Goal: Transaction & Acquisition: Book appointment/travel/reservation

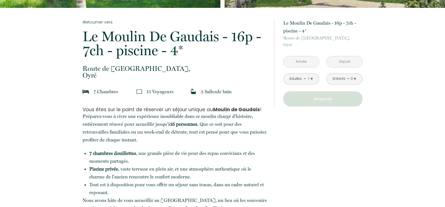
scroll to position [101, 0]
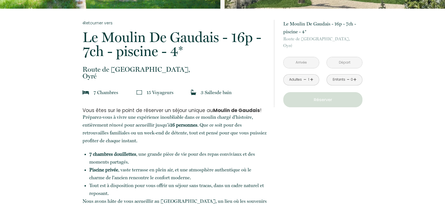
click at [304, 60] on input "text" at bounding box center [300, 62] width 35 height 11
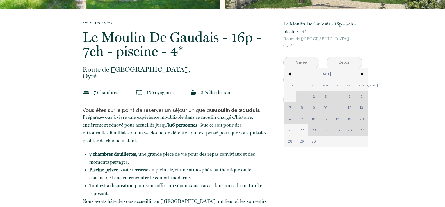
drag, startPoint x: 304, startPoint y: 60, endPoint x: 321, endPoint y: 152, distance: 93.3
click at [350, 130] on div "Dim Lun Mar Mer Jeu Ven Sam 1 2 3 4 5 6 7 8 9 10 11 12 13 14 15 16 17 18 19 20 …" at bounding box center [326, 107] width 84 height 79
click at [362, 130] on div "Dim Lun Mar Mer Jeu Ven Sam 1 2 3 4 5 6 7 8 9 10 11 12 13 14 15 16 17 18 19 20 …" at bounding box center [326, 107] width 84 height 79
click at [289, 140] on span "28" at bounding box center [290, 141] width 12 height 11
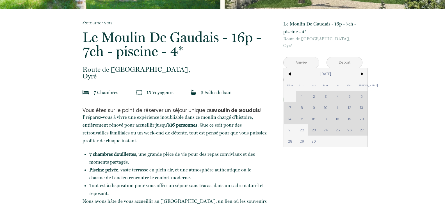
click at [337, 62] on input "text" at bounding box center [344, 62] width 35 height 11
click at [362, 74] on div "à partir de 550 € [GEOGRAPHIC_DATA] - 16p - 7ch - piscine - 4* [GEOGRAPHIC_DATA…" at bounding box center [322, 64] width 79 height 88
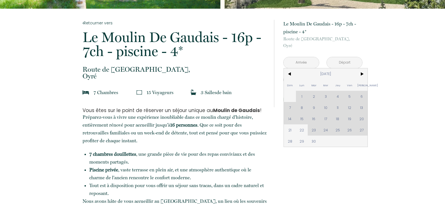
type input "[DATE]"
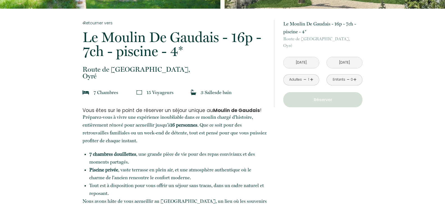
click at [306, 63] on input "[DATE]" at bounding box center [300, 62] width 35 height 11
click at [300, 61] on input "[DATE]" at bounding box center [300, 62] width 35 height 11
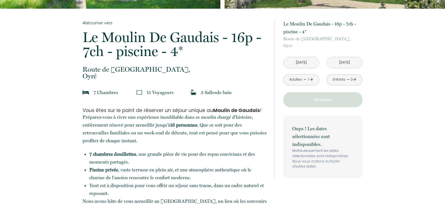
click at [203, 156] on li "7 chambres douillettes , une grande pièce de vie pour des repas conviviaux et d…" at bounding box center [177, 158] width 177 height 16
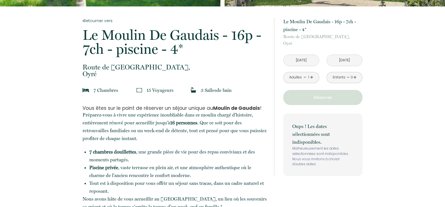
scroll to position [281, 0]
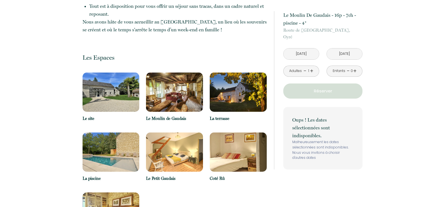
click at [306, 54] on input "[DATE]" at bounding box center [300, 54] width 35 height 11
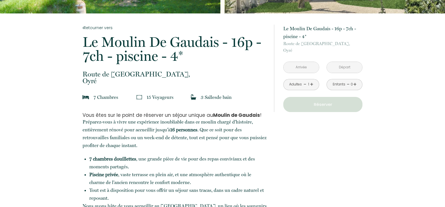
scroll to position [101, 0]
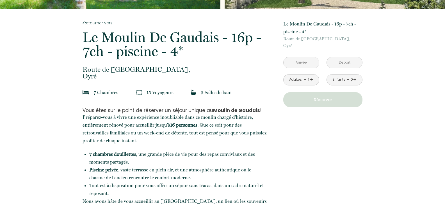
click at [291, 65] on input "text" at bounding box center [300, 62] width 35 height 11
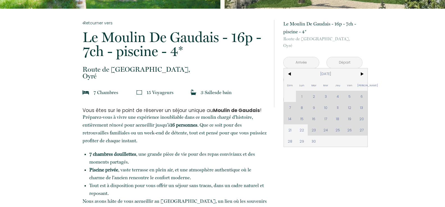
click at [362, 130] on div "Dim Lun Mar Mer Jeu Ven Sam 1 2 3 4 5 6 7 8 9 10 11 12 13 14 15 16 17 18 19 20 …" at bounding box center [326, 107] width 84 height 79
click at [291, 140] on span "28" at bounding box center [290, 141] width 12 height 11
type input "[DATE]"
